Goal: Task Accomplishment & Management: Manage account settings

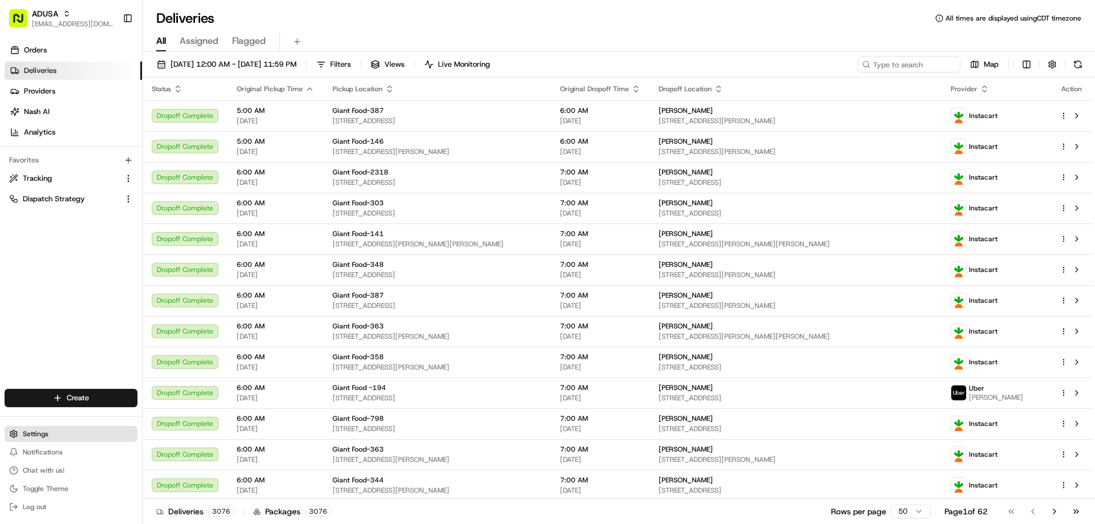
click at [37, 435] on span "Settings" at bounding box center [36, 434] width 26 height 9
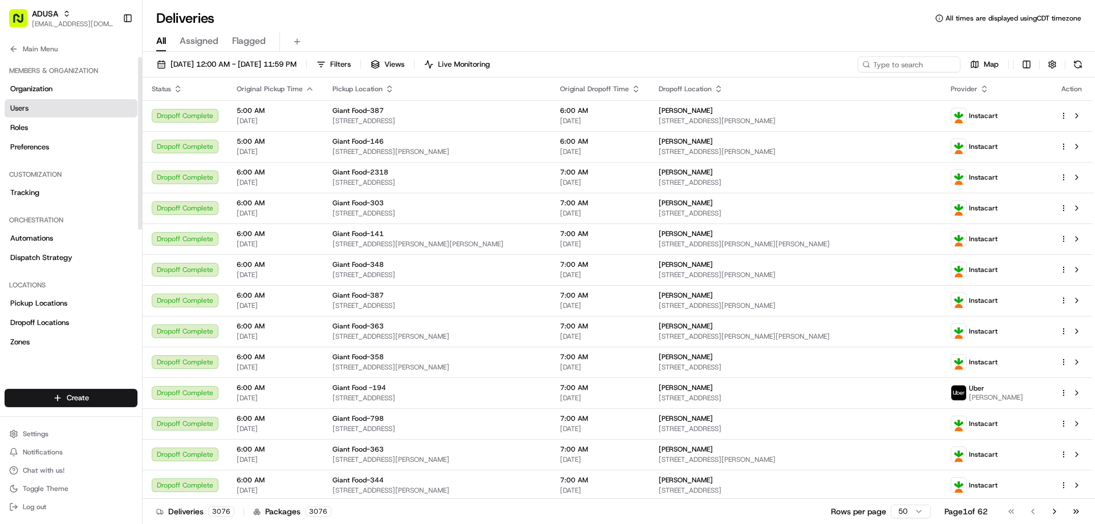
click at [22, 107] on span "Users" at bounding box center [19, 108] width 18 height 10
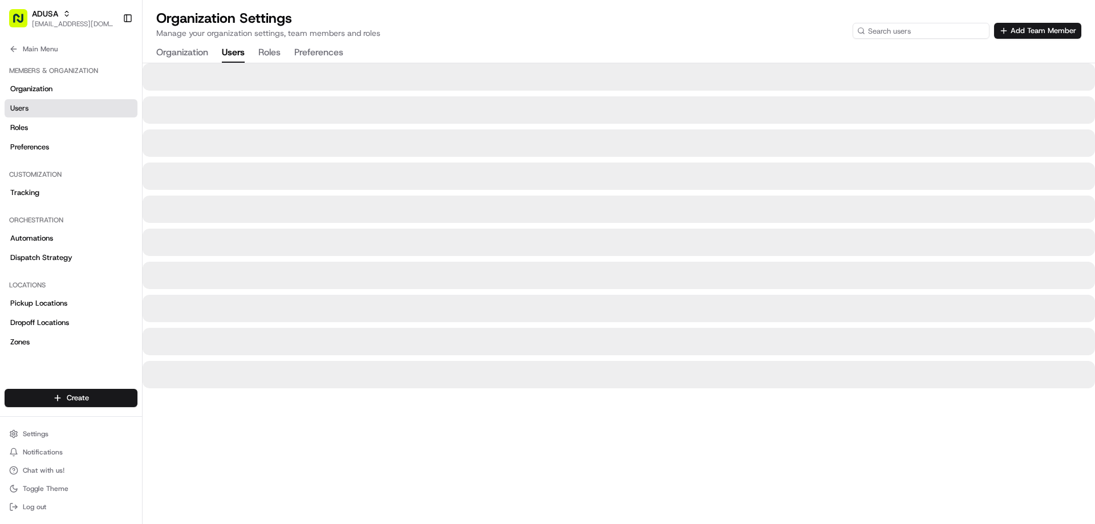
click at [915, 36] on input at bounding box center [921, 31] width 137 height 16
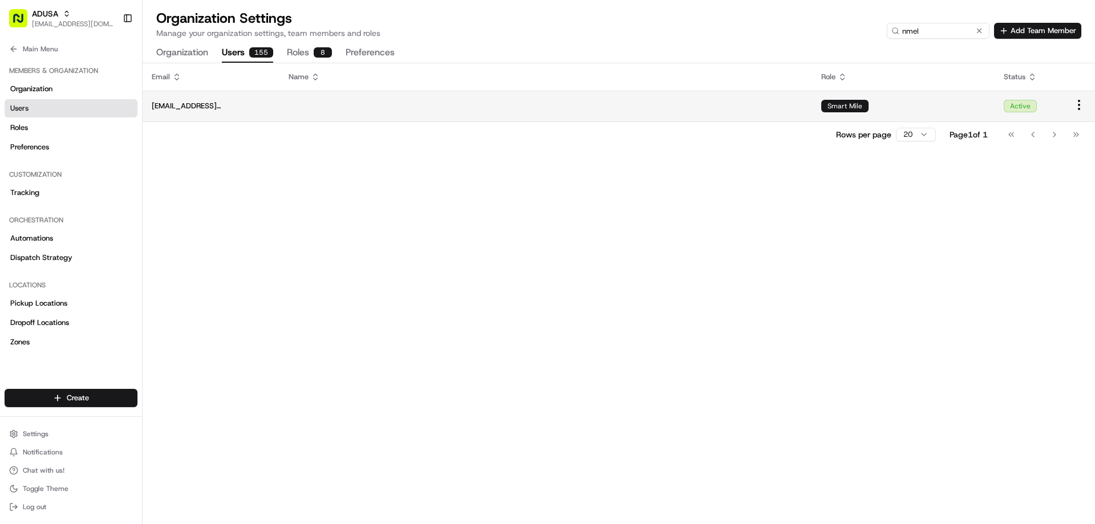
click at [219, 106] on span "[EMAIL_ADDRESS][DOMAIN_NAME]" at bounding box center [211, 106] width 119 height 10
click at [195, 104] on span "[EMAIL_ADDRESS][DOMAIN_NAME]" at bounding box center [211, 106] width 119 height 10
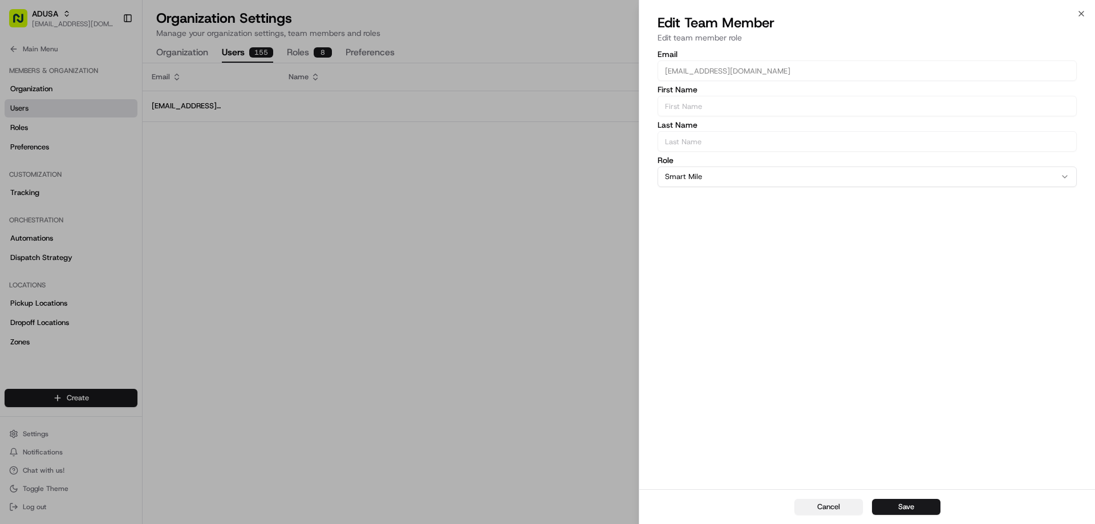
click at [816, 505] on button "Cancel" at bounding box center [829, 507] width 68 height 16
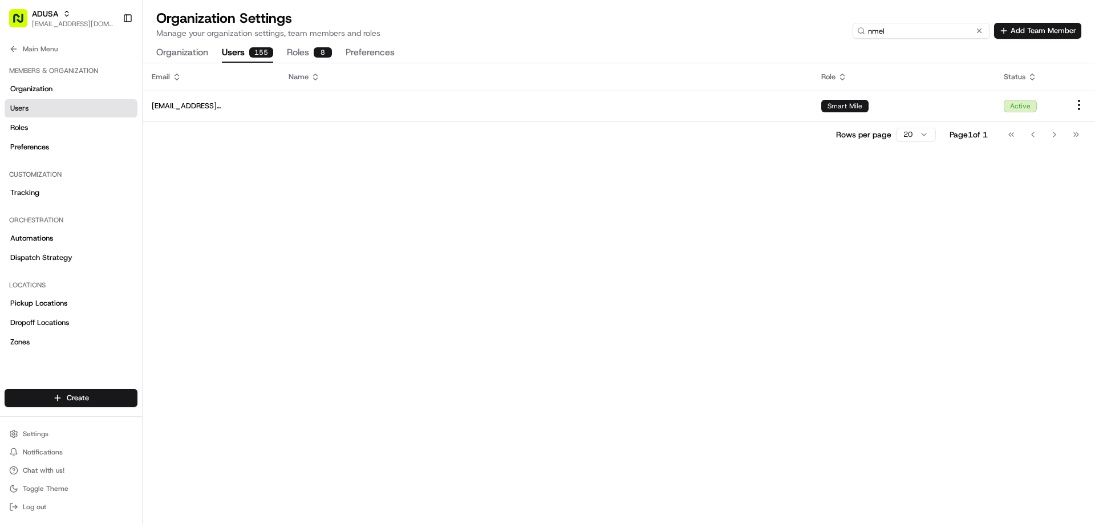
drag, startPoint x: 932, startPoint y: 34, endPoint x: 815, endPoint y: 43, distance: 117.3
click at [815, 43] on div "Organization Settings Manage your organization settings, team members and roles…" at bounding box center [619, 36] width 953 height 54
drag, startPoint x: 901, startPoint y: 30, endPoint x: 821, endPoint y: 32, distance: 79.9
click at [821, 32] on div "Organization Settings Manage your organization settings, team members and roles…" at bounding box center [618, 24] width 925 height 30
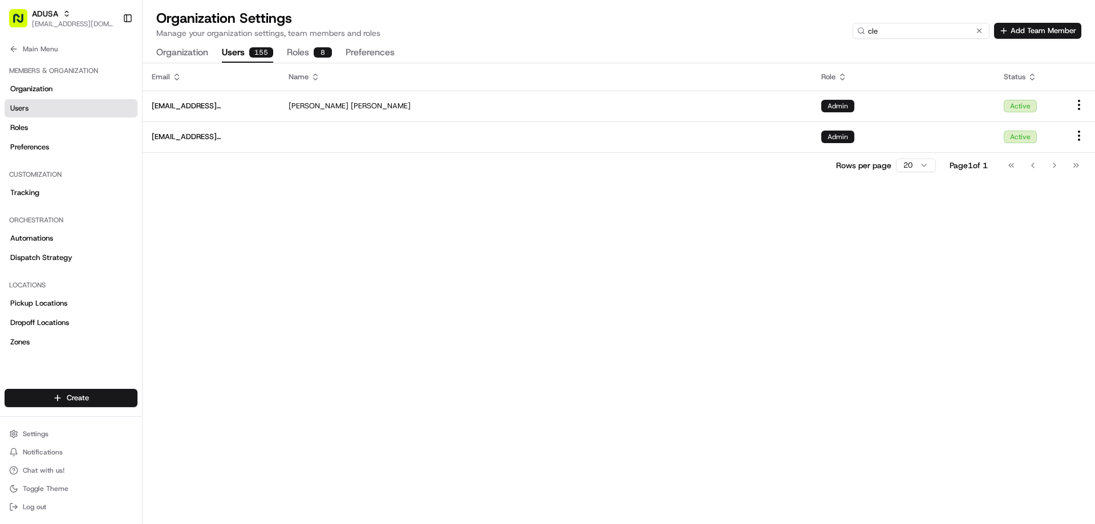
drag, startPoint x: 892, startPoint y: 27, endPoint x: 851, endPoint y: 32, distance: 41.3
click at [851, 32] on div "Organization Settings Manage your organization settings, team members and roles…" at bounding box center [618, 24] width 925 height 30
type input "nmel"
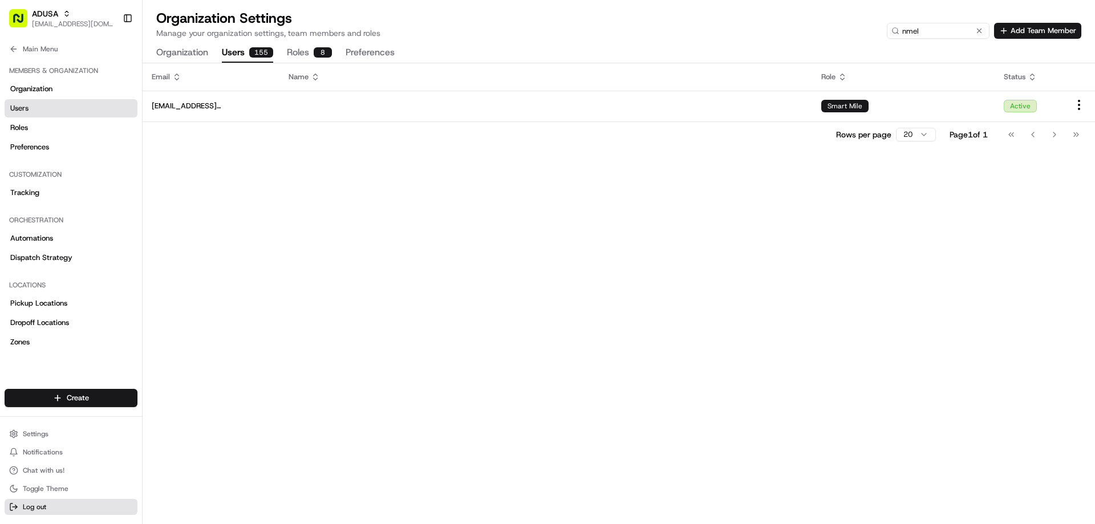
click at [41, 506] on span "Log out" at bounding box center [34, 507] width 23 height 9
